Goal: Information Seeking & Learning: Learn about a topic

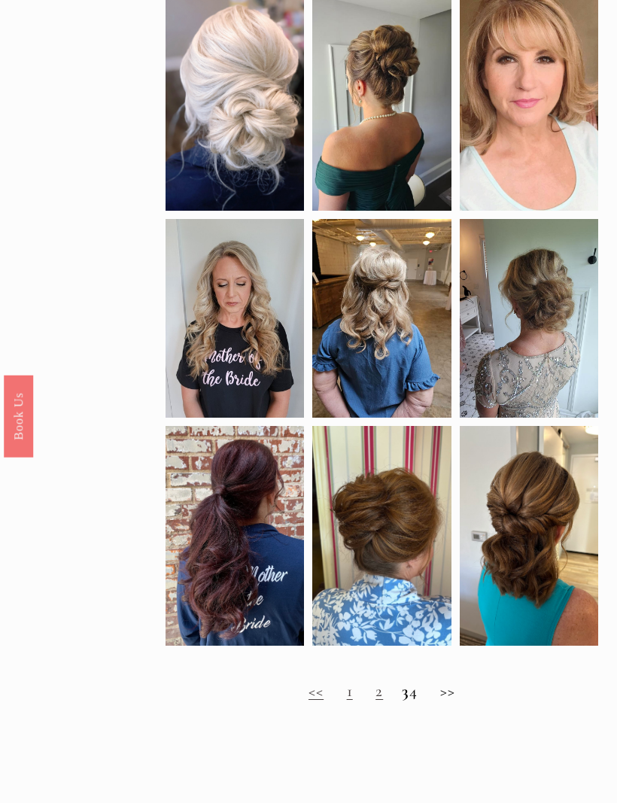
scroll to position [433, 0]
click at [376, 701] on link "2" at bounding box center [380, 691] width 8 height 20
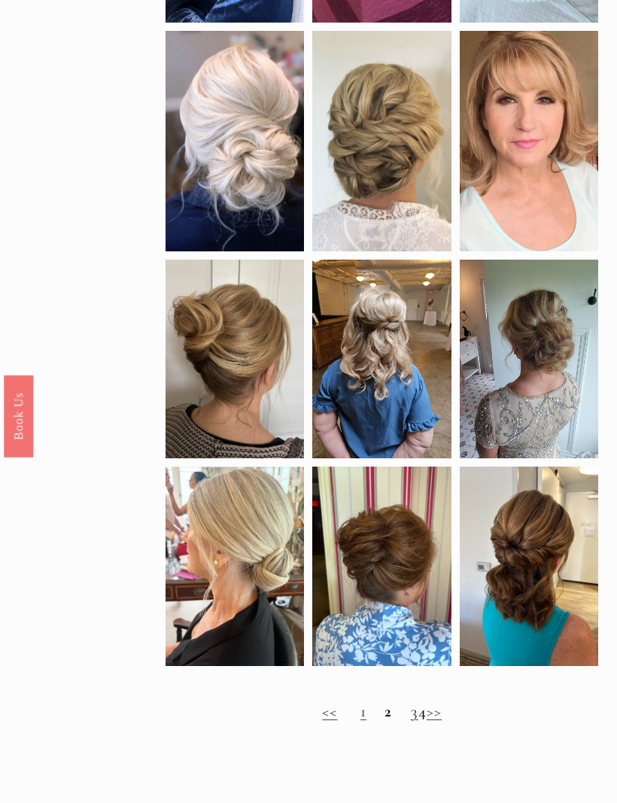
scroll to position [434, 0]
click at [411, 721] on link "3" at bounding box center [415, 711] width 8 height 20
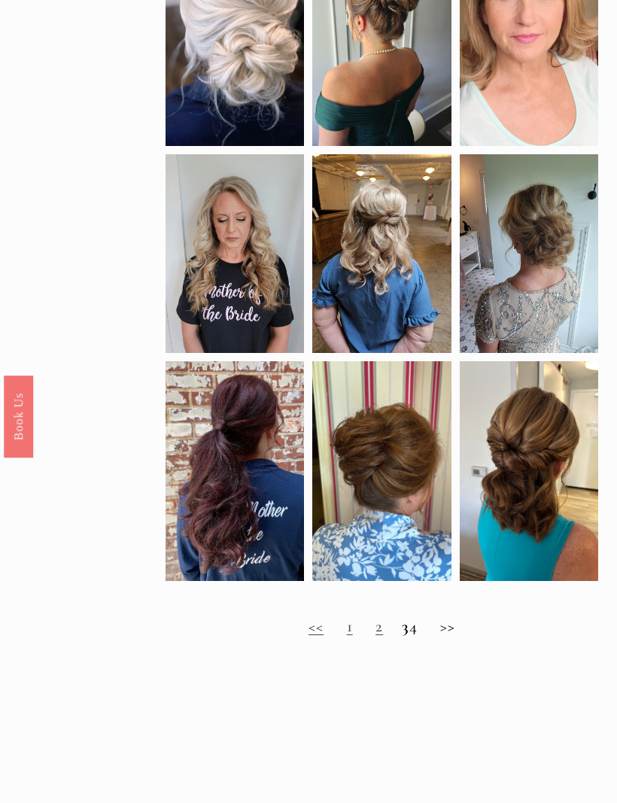
scroll to position [547, 0]
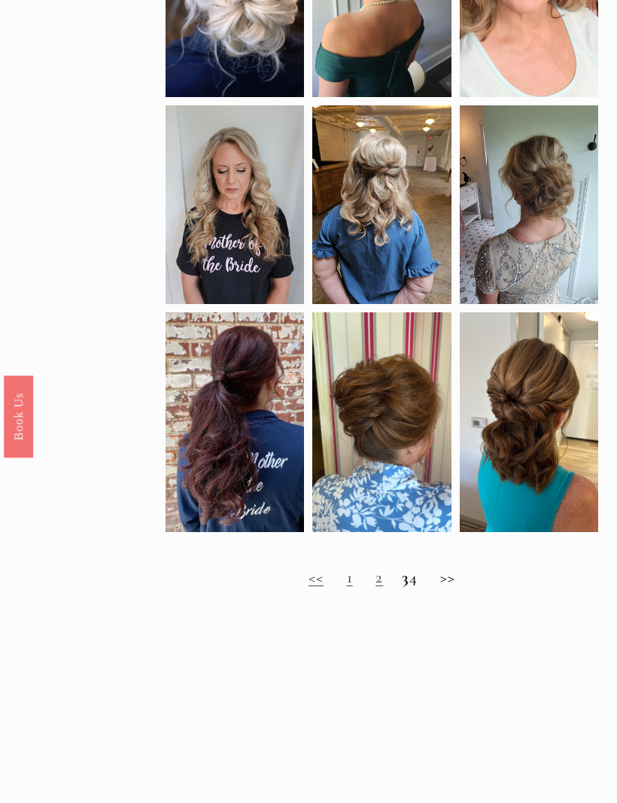
click at [430, 588] on h2 "<< 1 2 3 4 >>" at bounding box center [382, 578] width 433 height 20
click at [421, 588] on h2 "<< 1 2 3 4 >>" at bounding box center [382, 578] width 433 height 20
click at [421, 586] on h2 "<< 1 2 3 4 >>" at bounding box center [382, 578] width 433 height 20
click at [463, 588] on h2 "<< 1 2 3 4 >>" at bounding box center [382, 578] width 433 height 20
click at [427, 588] on h2 "<< 1 2 3 4 >>" at bounding box center [382, 578] width 433 height 20
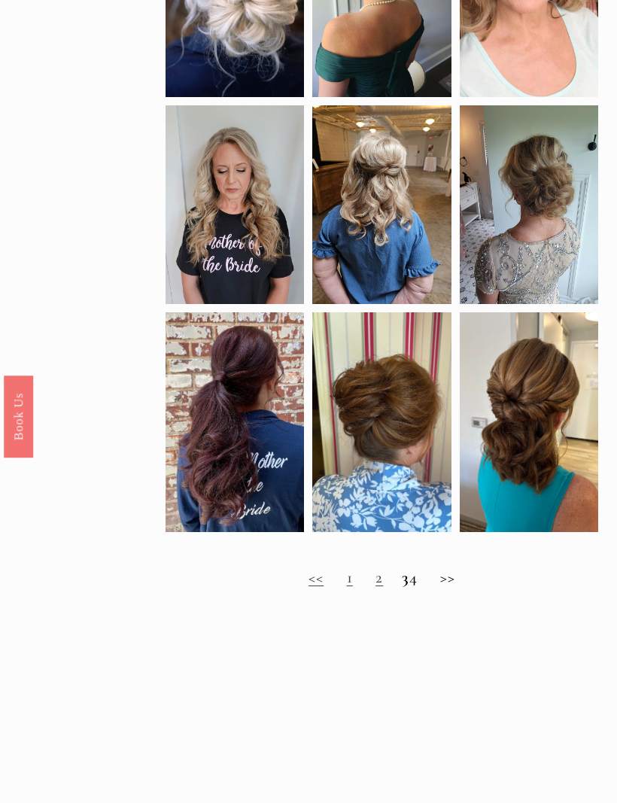
click at [312, 587] on link "<<" at bounding box center [316, 577] width 15 height 20
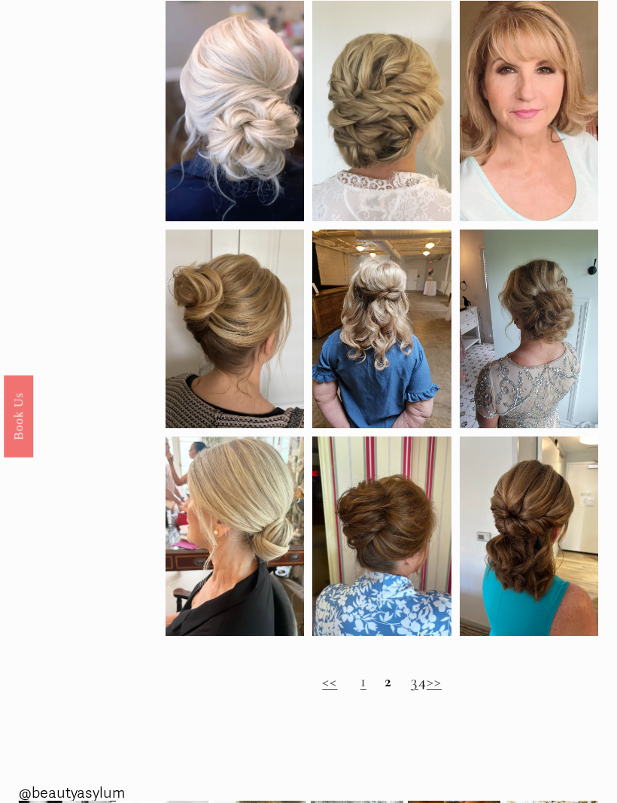
scroll to position [671, 0]
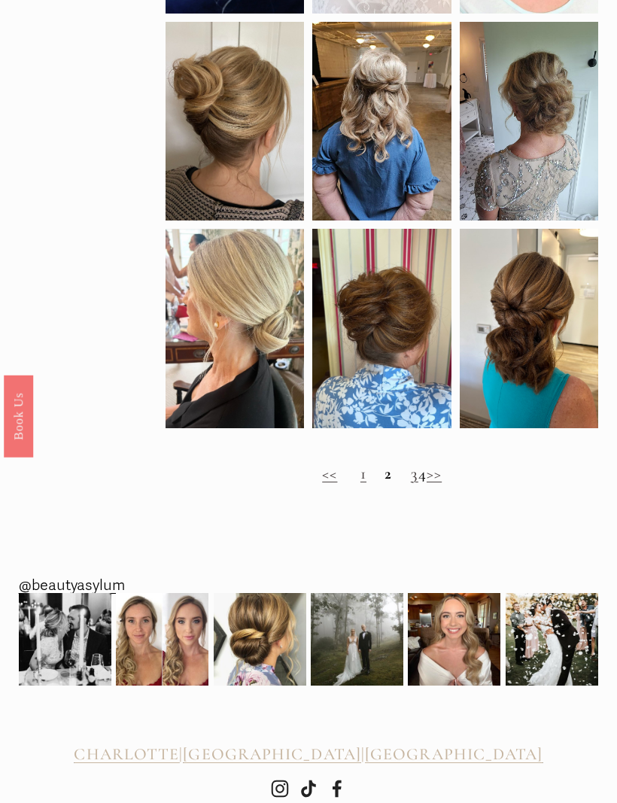
click at [442, 484] on link ">>" at bounding box center [434, 474] width 15 height 20
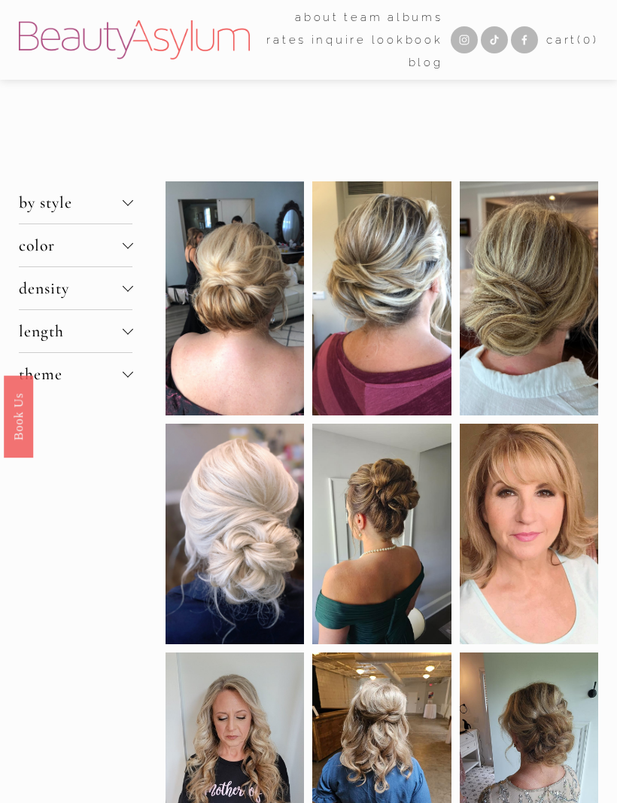
click at [132, 208] on div at bounding box center [127, 202] width 11 height 11
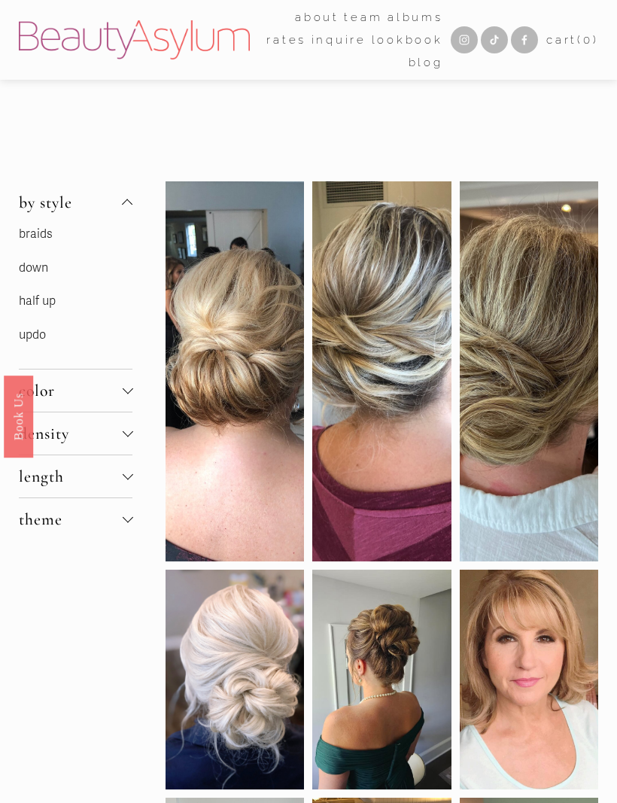
click at [43, 342] on link "updo" at bounding box center [32, 334] width 27 height 15
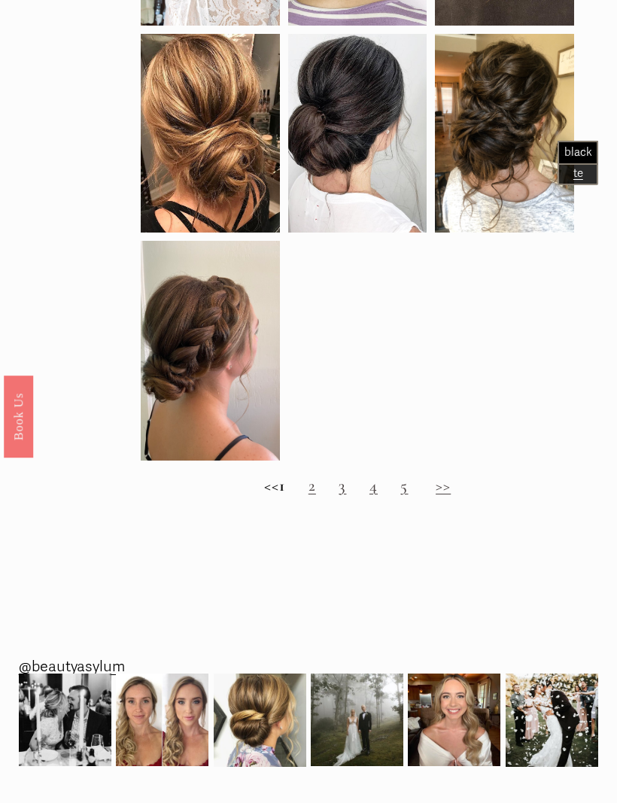
scroll to position [971, 0]
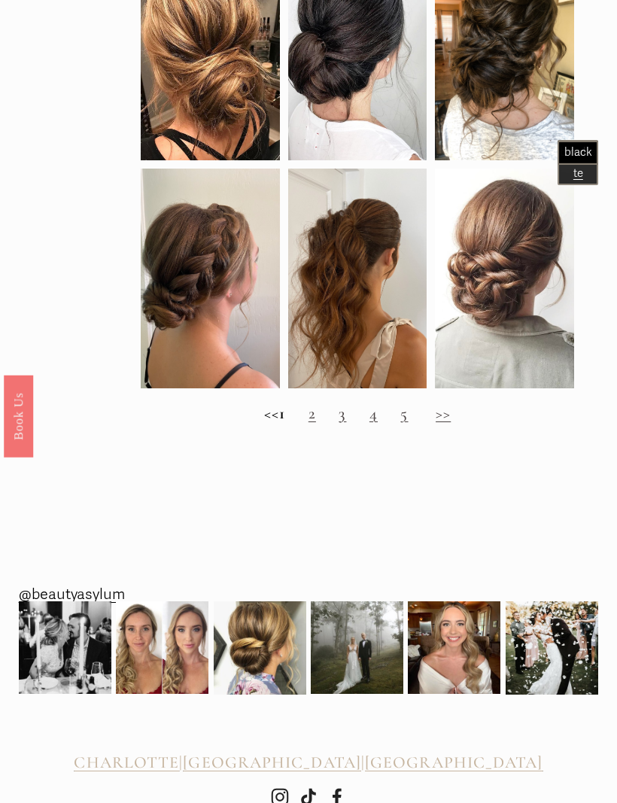
click at [316, 421] on link "2" at bounding box center [313, 414] width 8 height 20
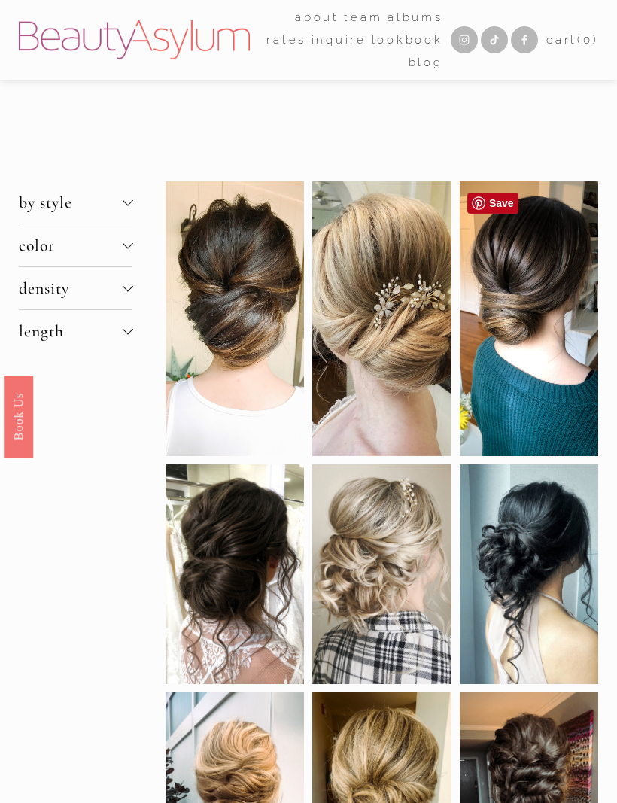
click at [540, 379] on div at bounding box center [529, 318] width 138 height 275
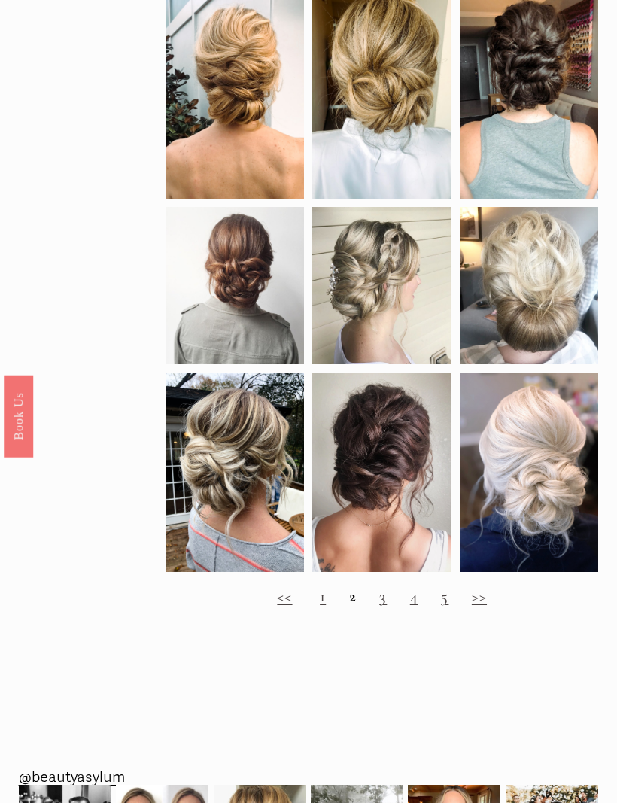
scroll to position [853, 0]
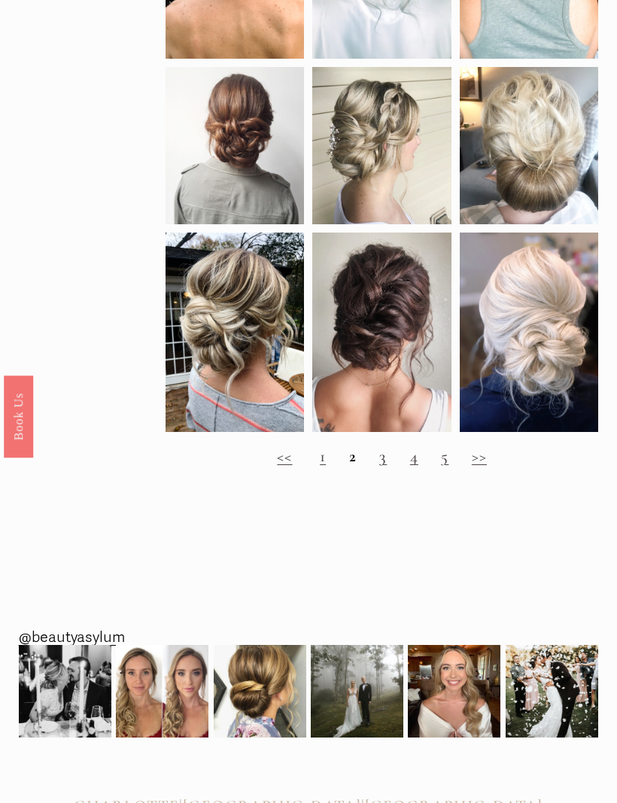
click at [387, 466] on link "3" at bounding box center [383, 456] width 8 height 20
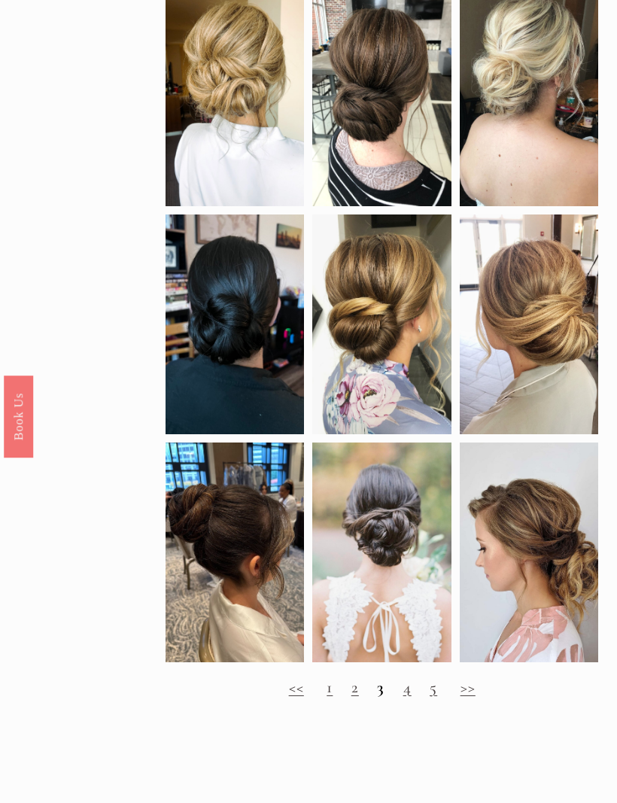
scroll to position [818, 0]
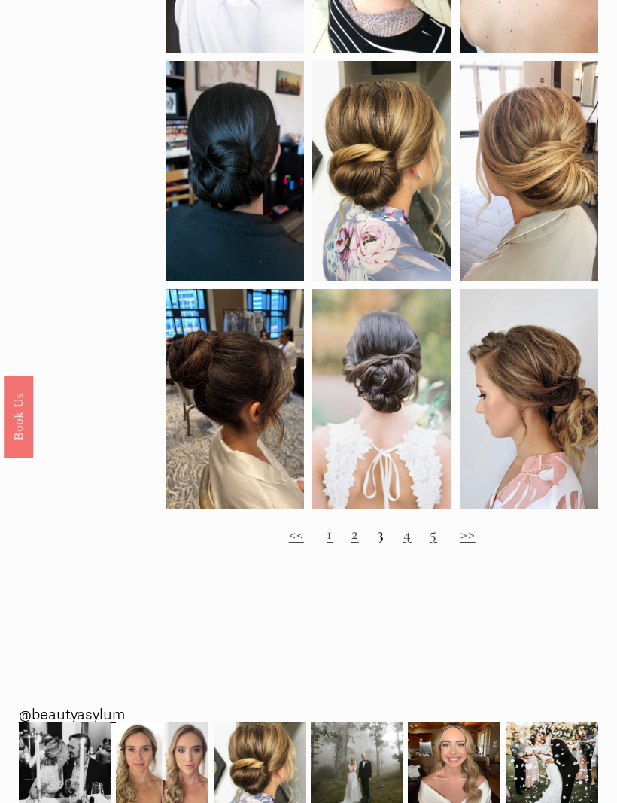
click at [409, 543] on link "4" at bounding box center [407, 534] width 8 height 20
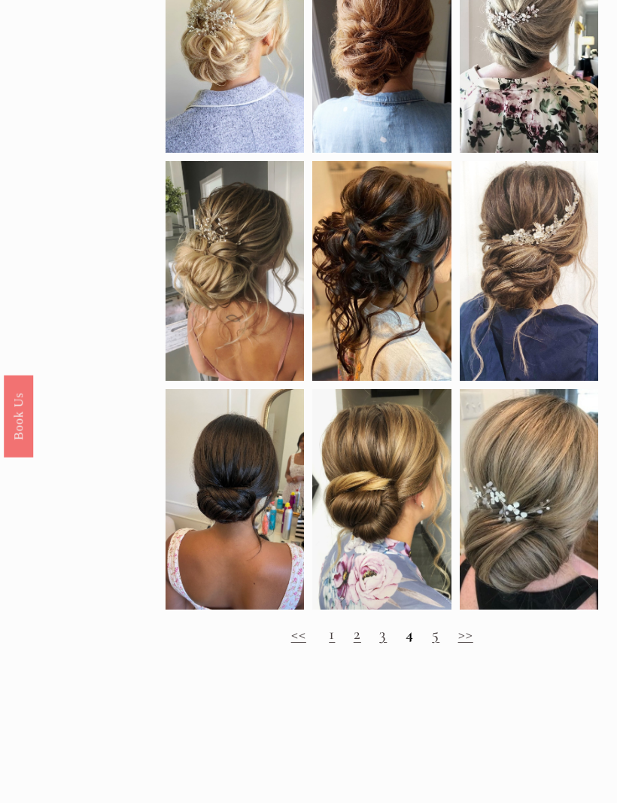
scroll to position [697, 0]
click at [436, 643] on link "5" at bounding box center [436, 634] width 8 height 20
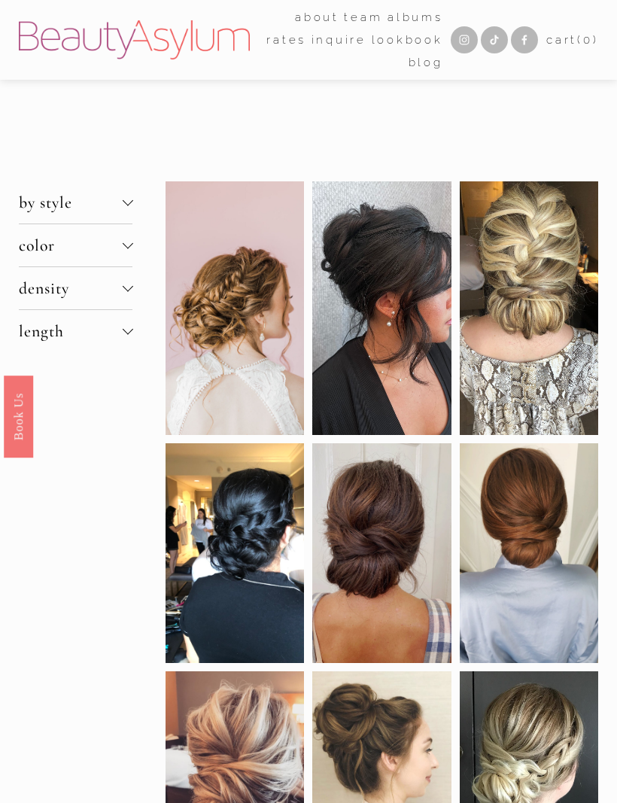
click at [114, 352] on button "length" at bounding box center [76, 331] width 114 height 42
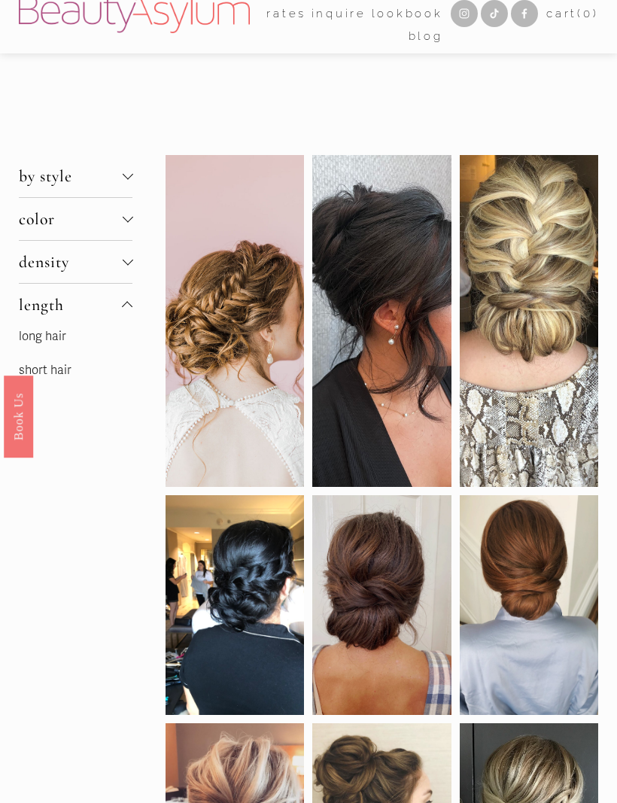
scroll to position [41, 0]
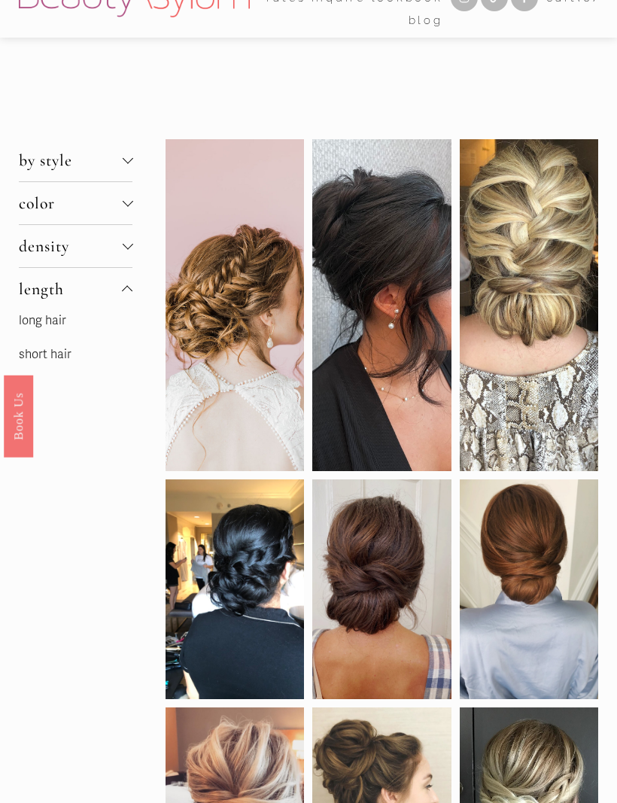
click at [70, 363] on link "short hair" at bounding box center [45, 355] width 53 height 15
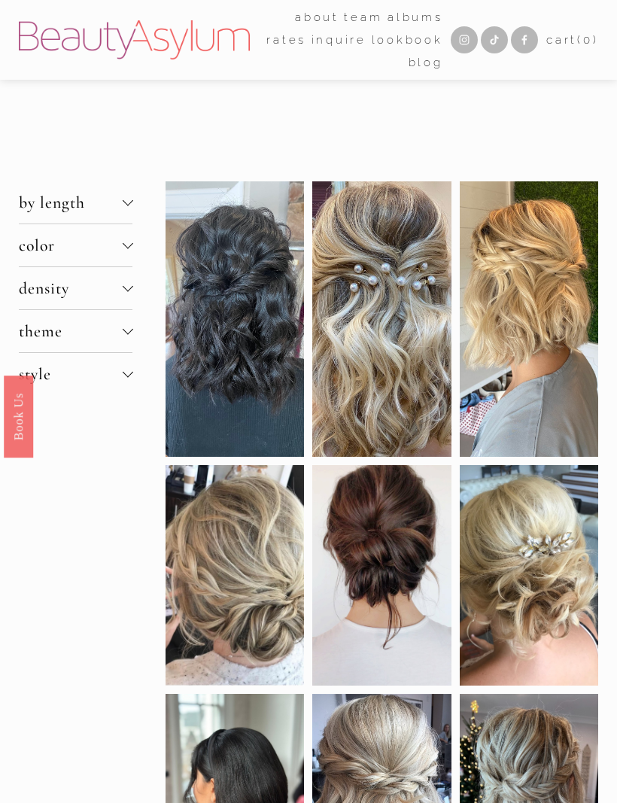
click at [126, 196] on button "by length" at bounding box center [76, 202] width 114 height 42
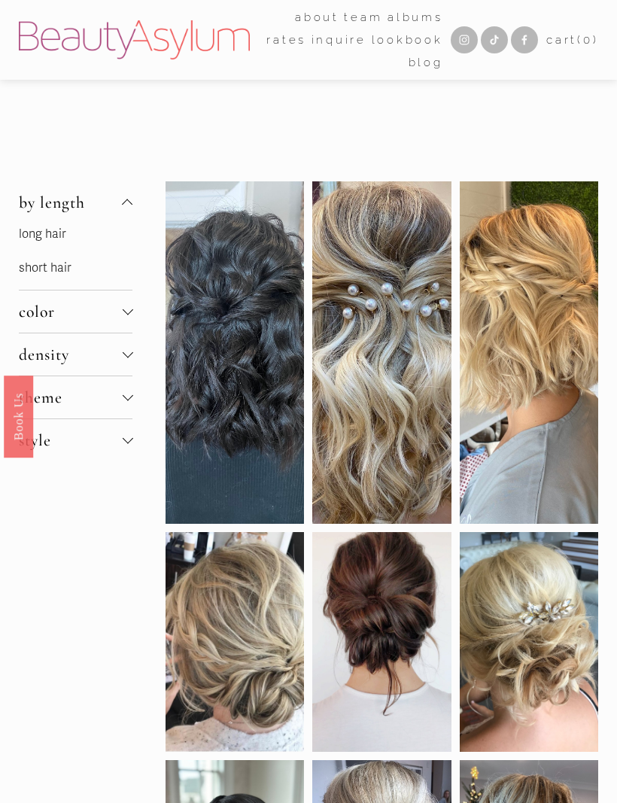
click at [48, 275] on link "short hair" at bounding box center [45, 267] width 53 height 15
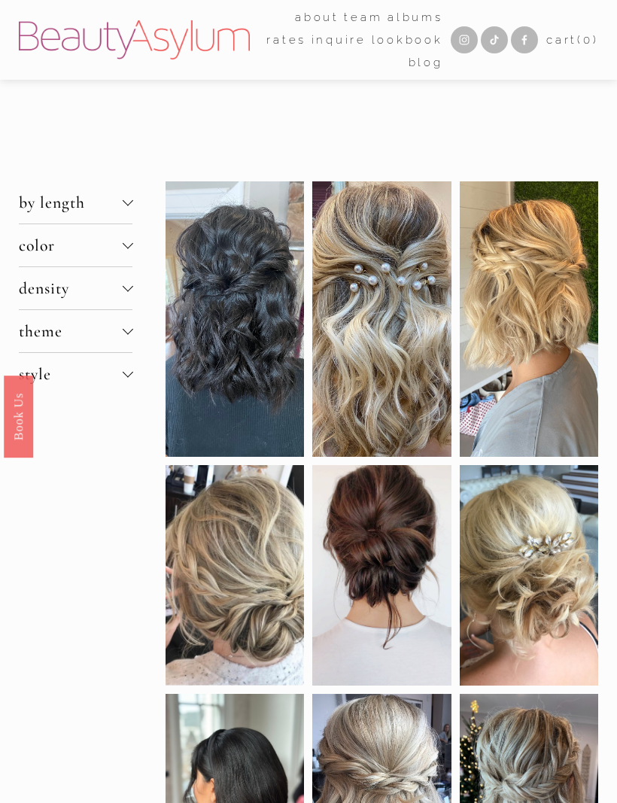
click at [128, 202] on div at bounding box center [127, 200] width 11 height 11
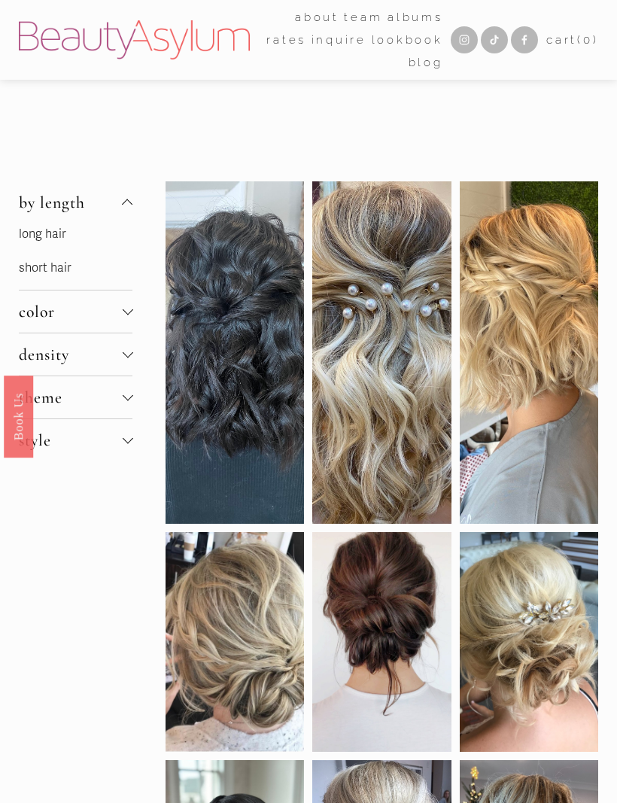
click at [51, 275] on link "short hair" at bounding box center [45, 267] width 53 height 15
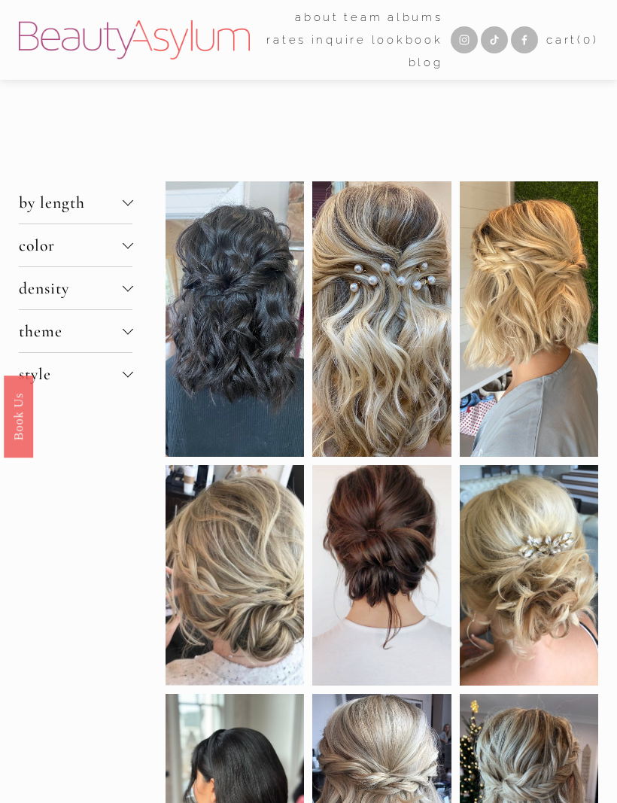
click at [120, 384] on span "style" at bounding box center [71, 374] width 104 height 20
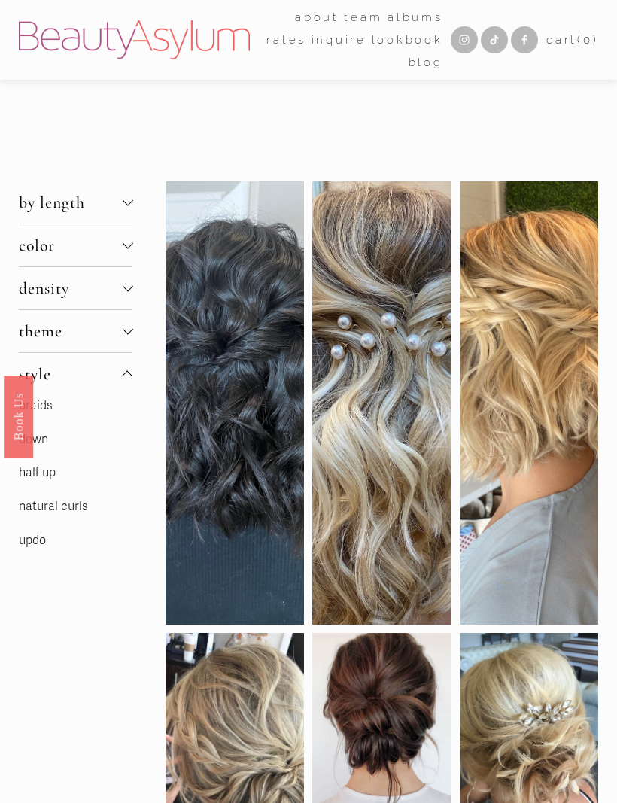
click at [32, 542] on link "updo" at bounding box center [32, 540] width 27 height 15
